Goal: Navigation & Orientation: Understand site structure

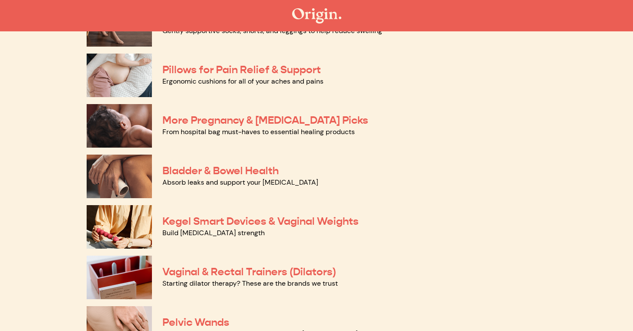
scroll to position [169, 0]
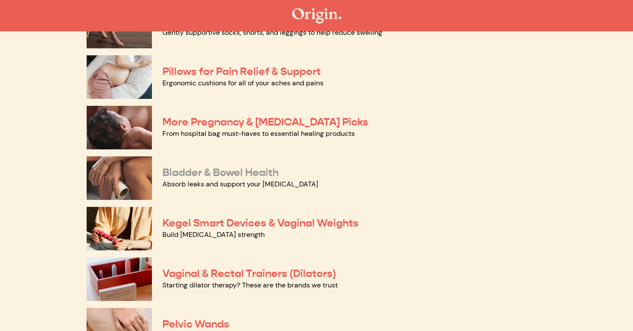
click at [230, 170] on link "Bladder & Bowel Health" at bounding box center [220, 172] width 116 height 13
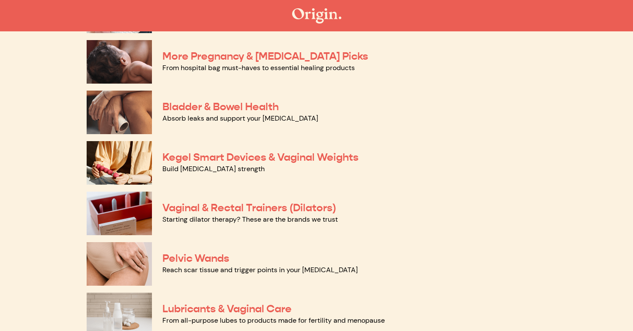
scroll to position [238, 0]
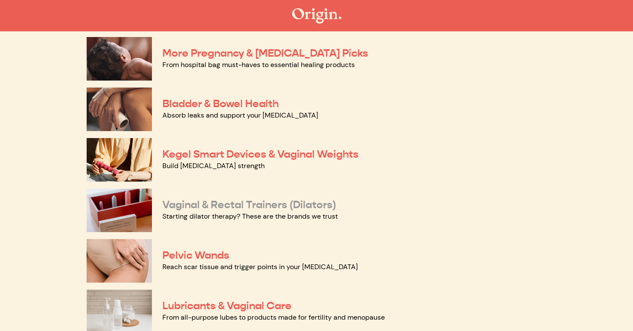
click at [228, 202] on link "Vaginal & Rectal Trainers (Dilators)" at bounding box center [249, 204] width 174 height 13
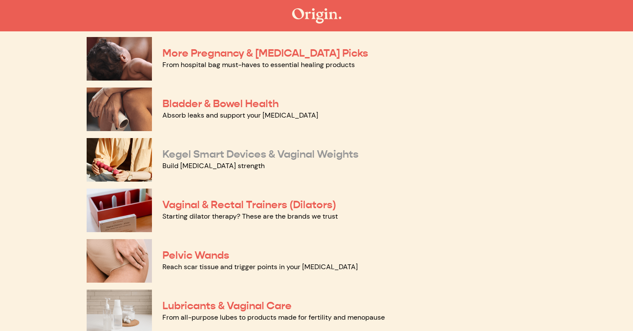
click at [277, 155] on link "Kegel Smart Devices & Vaginal Weights" at bounding box center [260, 154] width 196 height 13
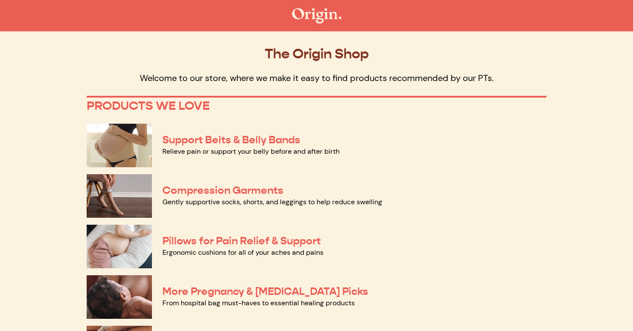
scroll to position [0, 0]
click at [325, 14] on img at bounding box center [316, 15] width 49 height 15
